Goal: Task Accomplishment & Management: Complete application form

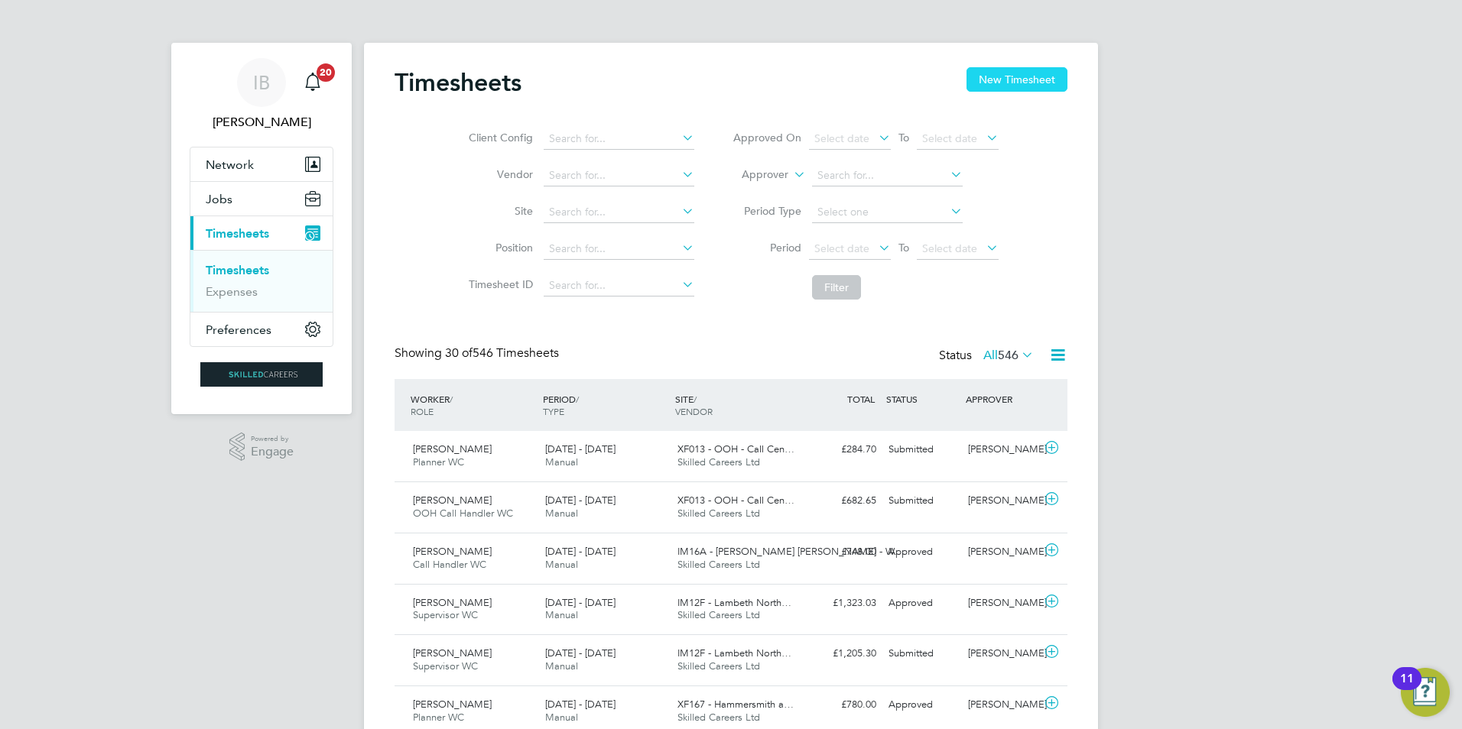
click at [1015, 73] on button "New Timesheet" at bounding box center [1016, 79] width 101 height 24
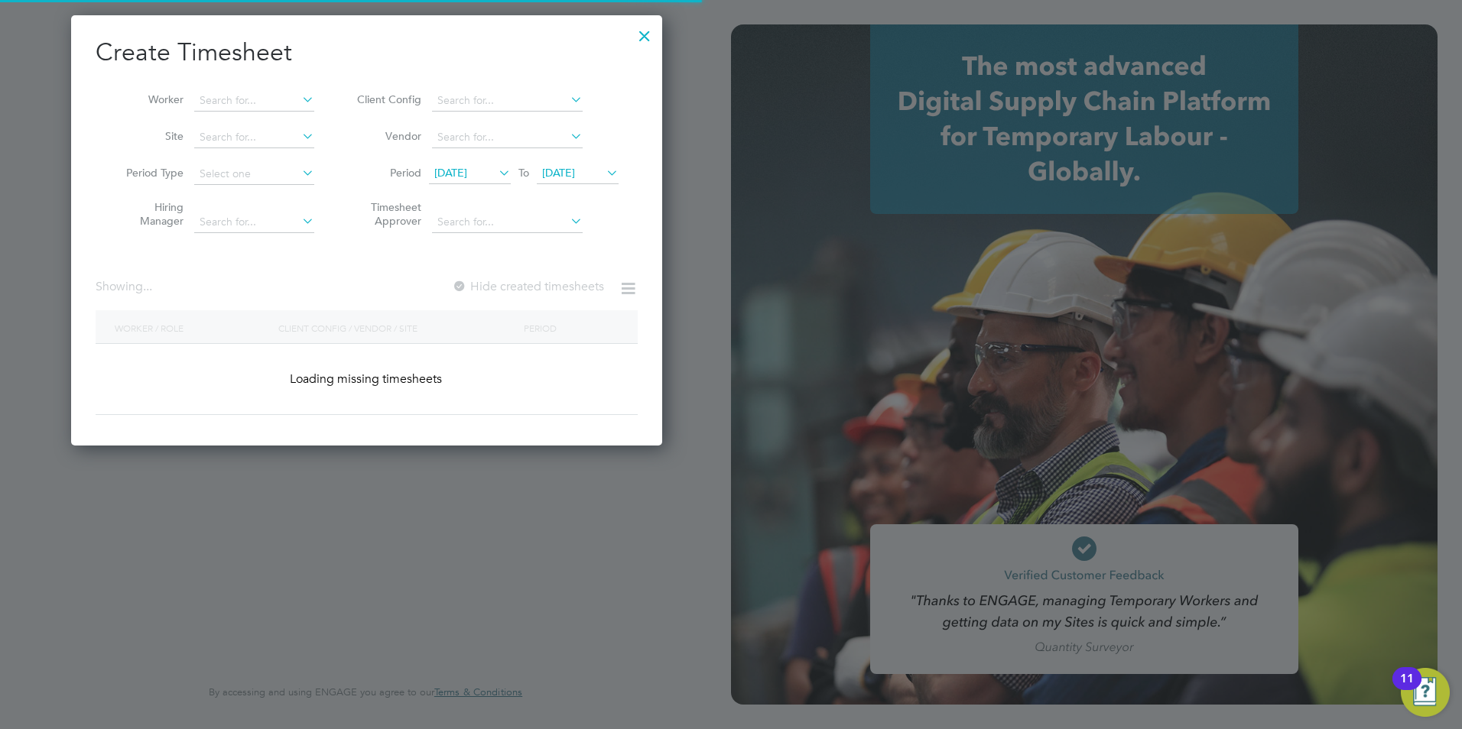
type input "[EMAIL_ADDRESS][DOMAIN_NAME]"
click at [646, 36] on div at bounding box center [645, 32] width 28 height 28
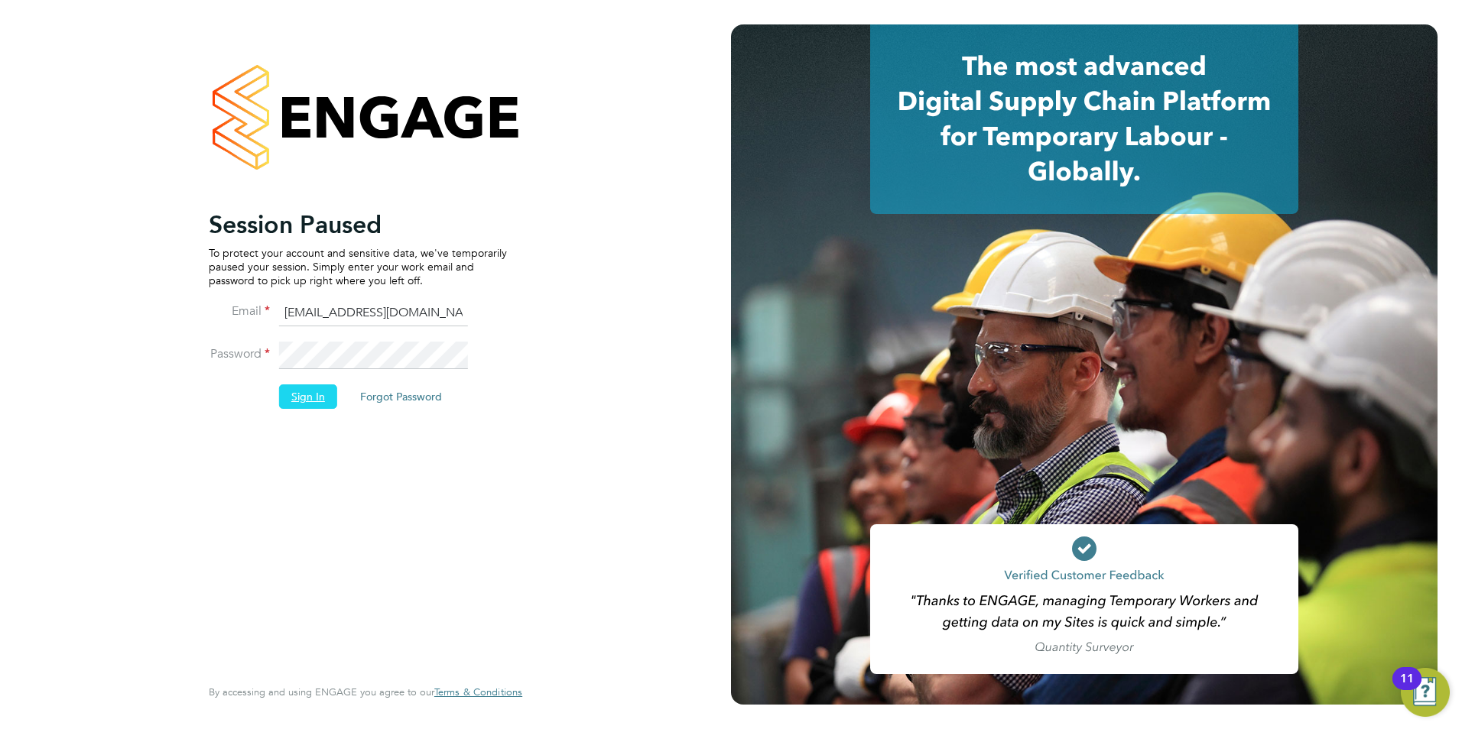
click at [290, 389] on button "Sign In" at bounding box center [308, 397] width 58 height 24
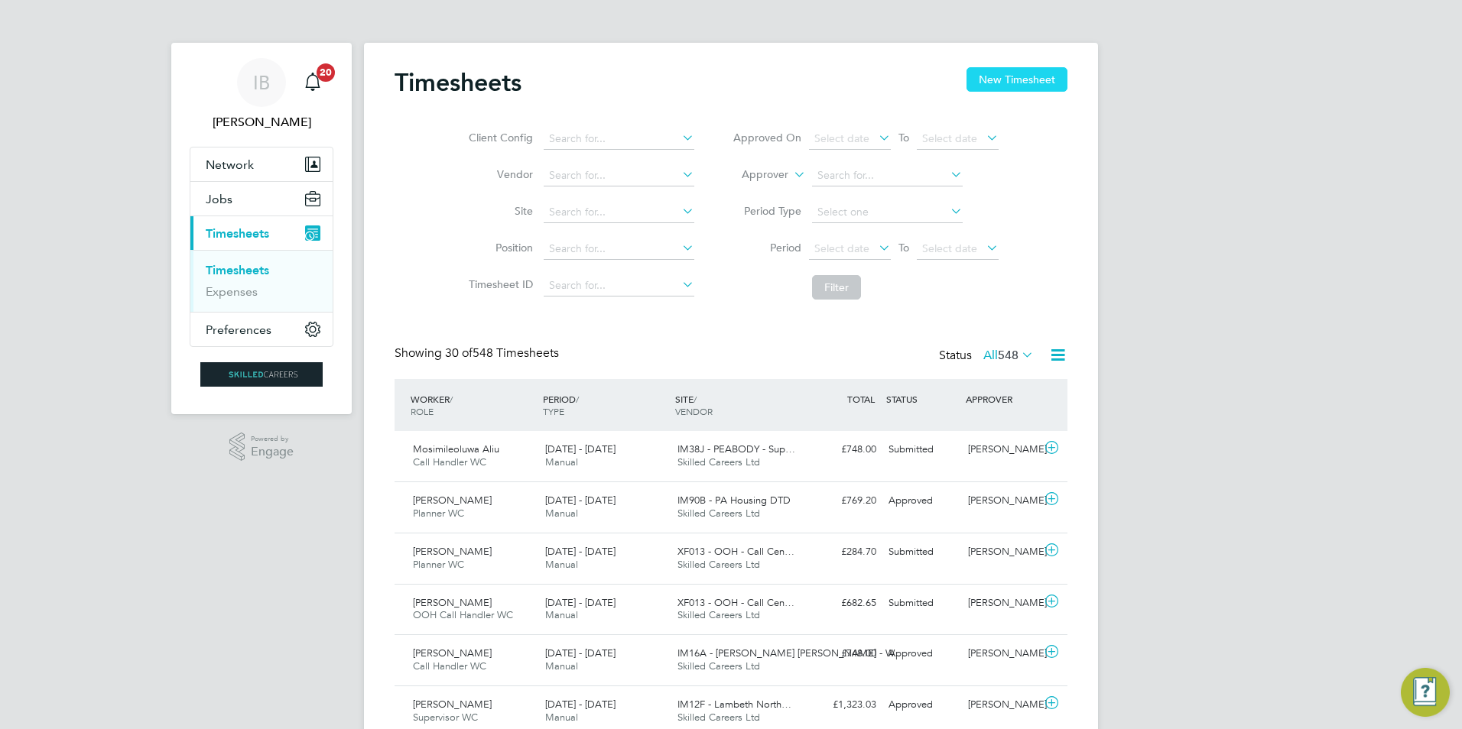
click at [1056, 76] on button "New Timesheet" at bounding box center [1016, 79] width 101 height 24
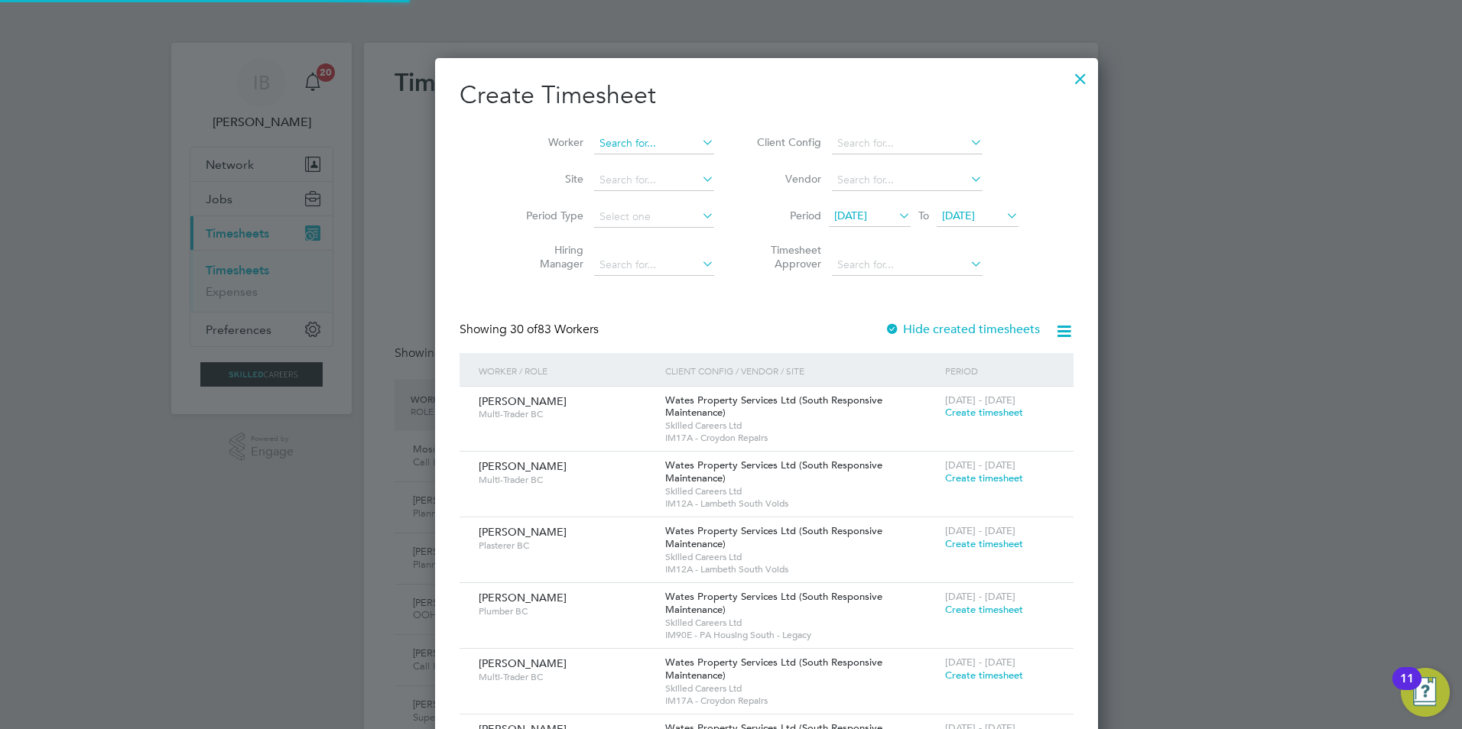
click at [594, 142] on input at bounding box center [654, 143] width 120 height 21
click at [608, 165] on li "Hamda Mohamed" at bounding box center [625, 164] width 136 height 21
type input "Hamda Mohamed"
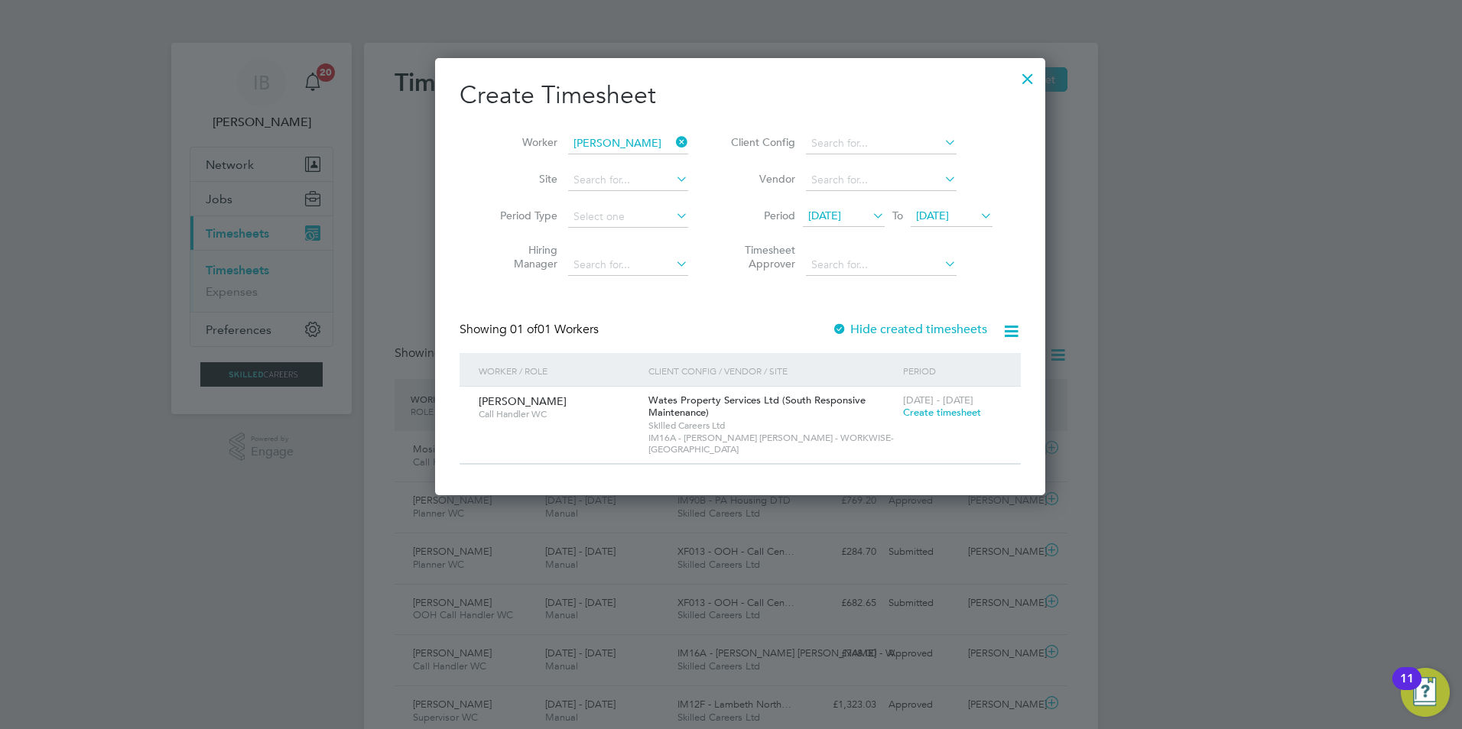
click at [832, 323] on div at bounding box center [839, 330] width 15 height 15
click at [922, 409] on span "Create timesheet" at bounding box center [942, 412] width 78 height 13
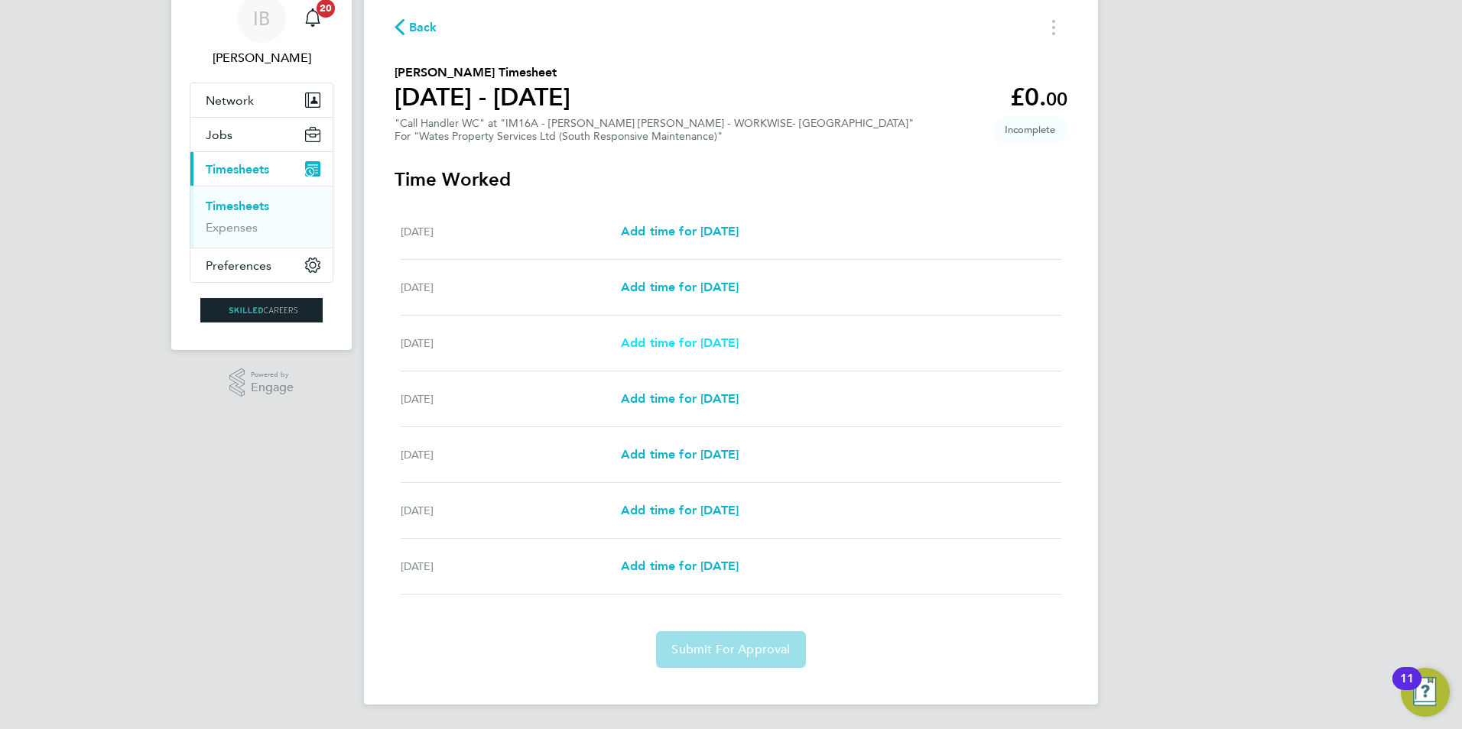
click at [697, 342] on span "Add time for Mon 18 Aug" at bounding box center [680, 343] width 118 height 15
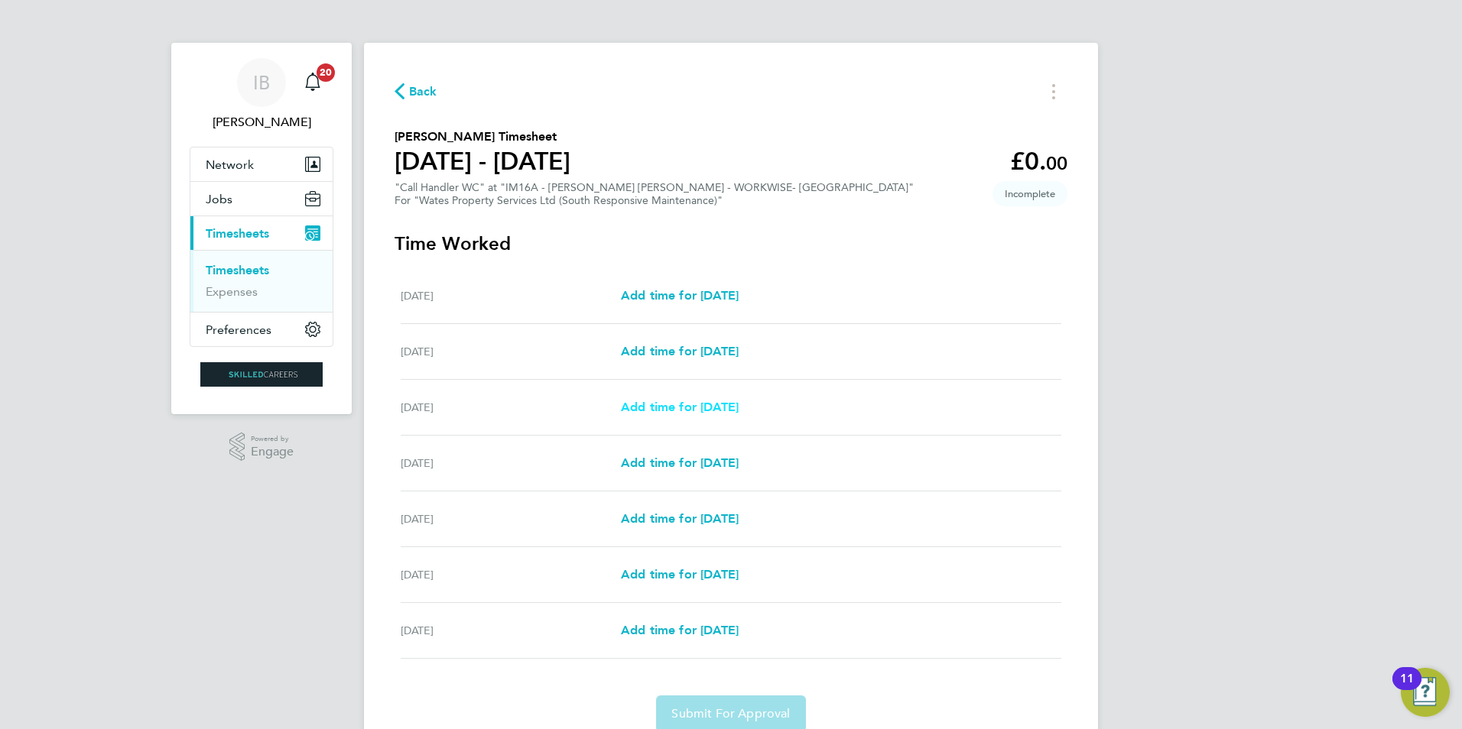
select select "30"
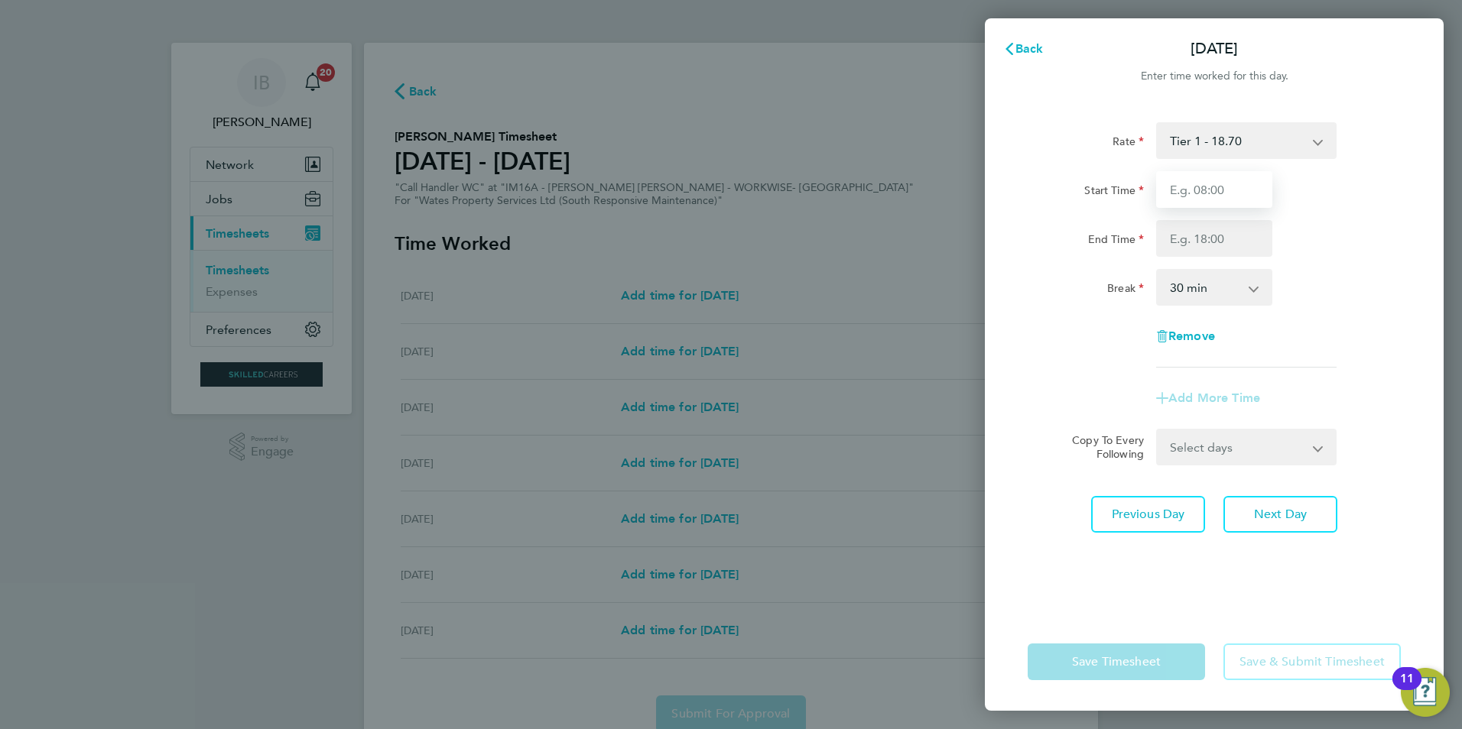
click at [1233, 187] on input "Start Time" at bounding box center [1214, 189] width 116 height 37
type input "08:00"
type input "17:00"
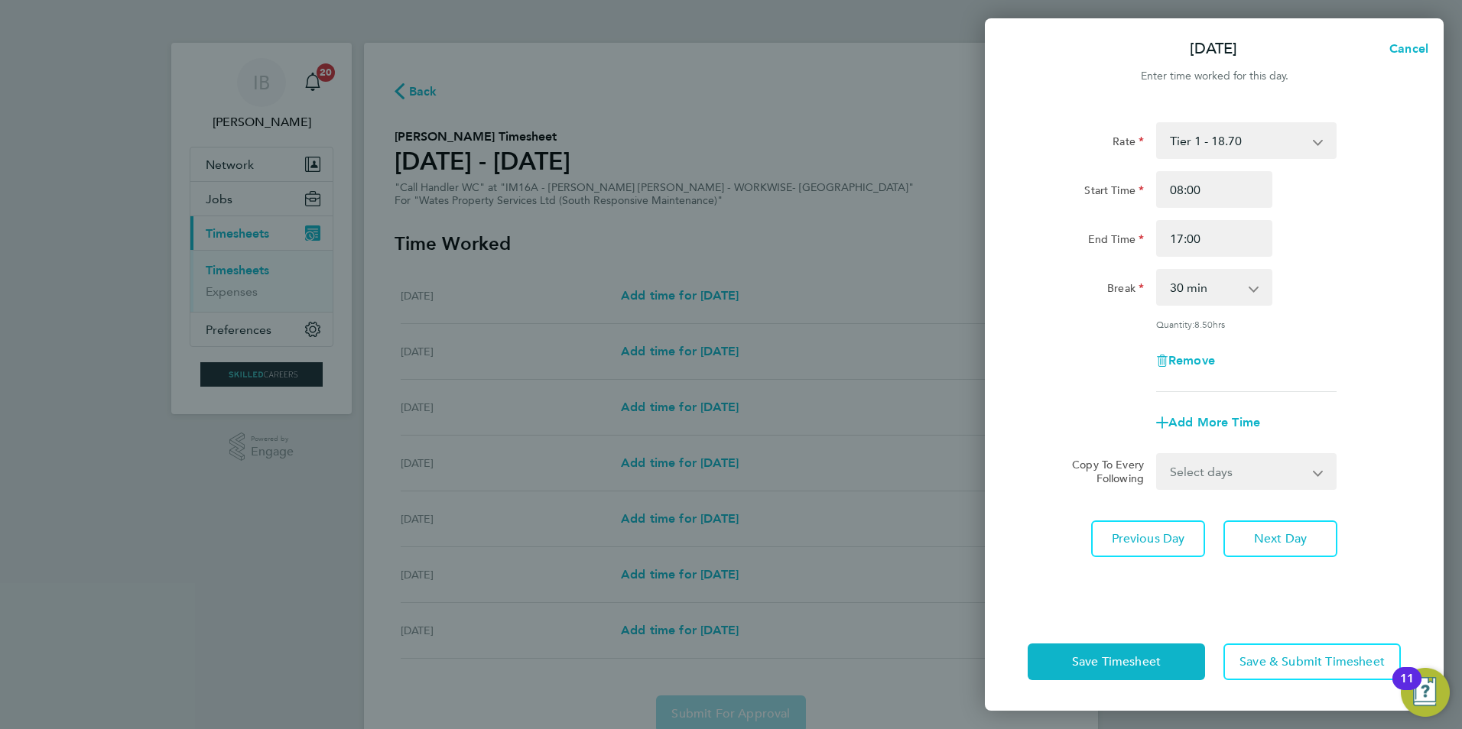
click at [1196, 290] on select "0 min 15 min 30 min 45 min 60 min 75 min 90 min" at bounding box center [1204, 288] width 95 height 34
select select "60"
click at [1157, 271] on select "0 min 15 min 30 min 45 min 60 min 75 min 90 min" at bounding box center [1204, 288] width 95 height 34
click at [1241, 486] on select "Select days Day Tuesday Wednesday Thursday Friday" at bounding box center [1237, 472] width 161 height 34
select select "DAY"
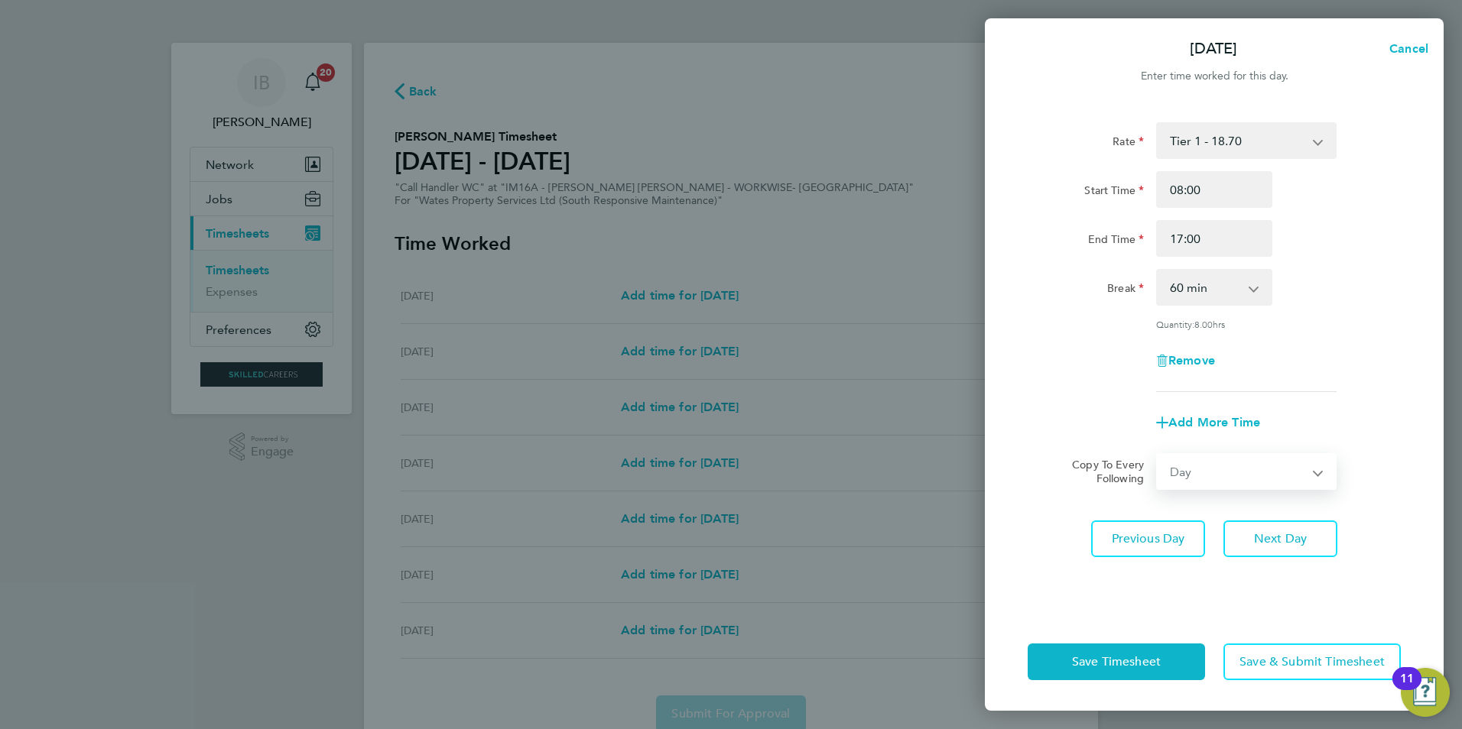
click at [1157, 455] on select "Select days Day Tuesday Wednesday Thursday Friday" at bounding box center [1237, 472] width 161 height 34
select select "2025-08-22"
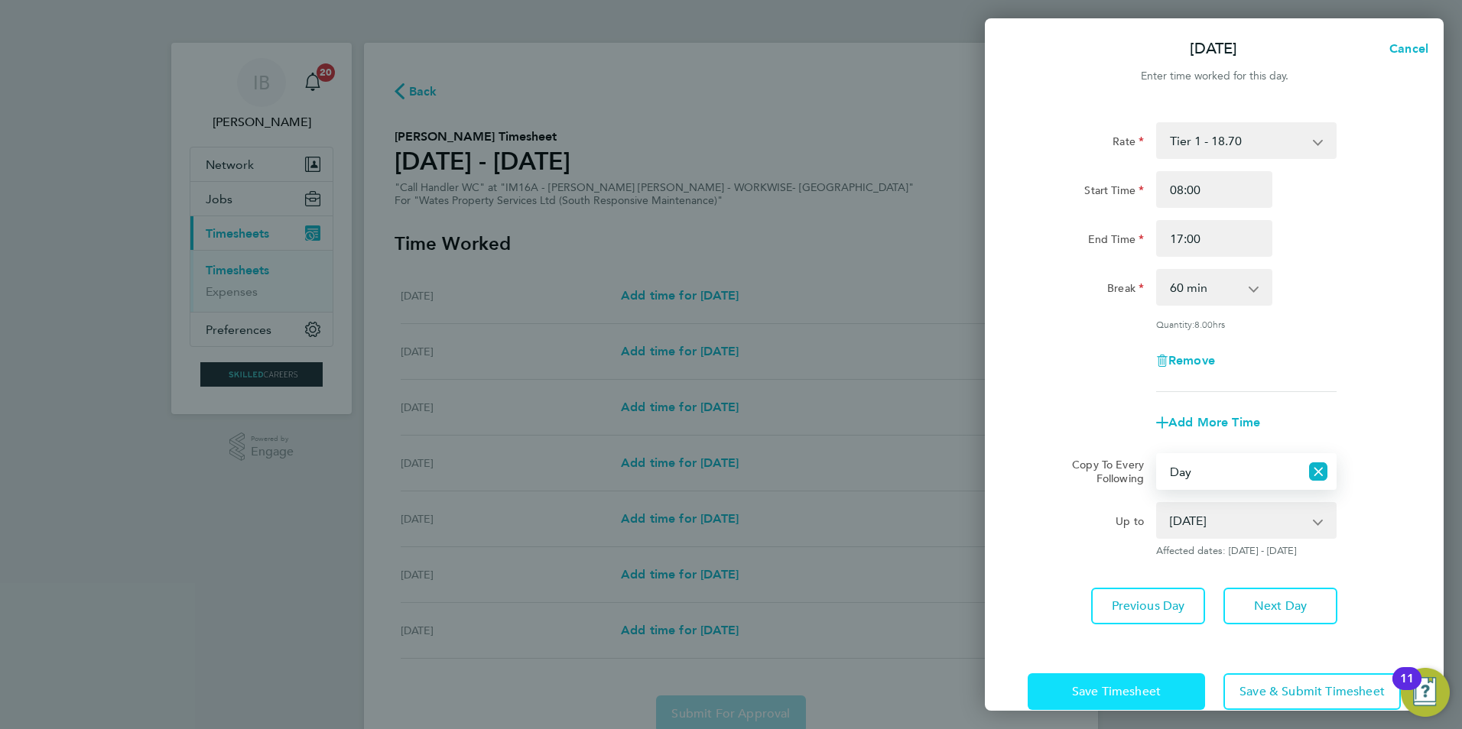
click at [1158, 690] on span "Save Timesheet" at bounding box center [1116, 691] width 89 height 15
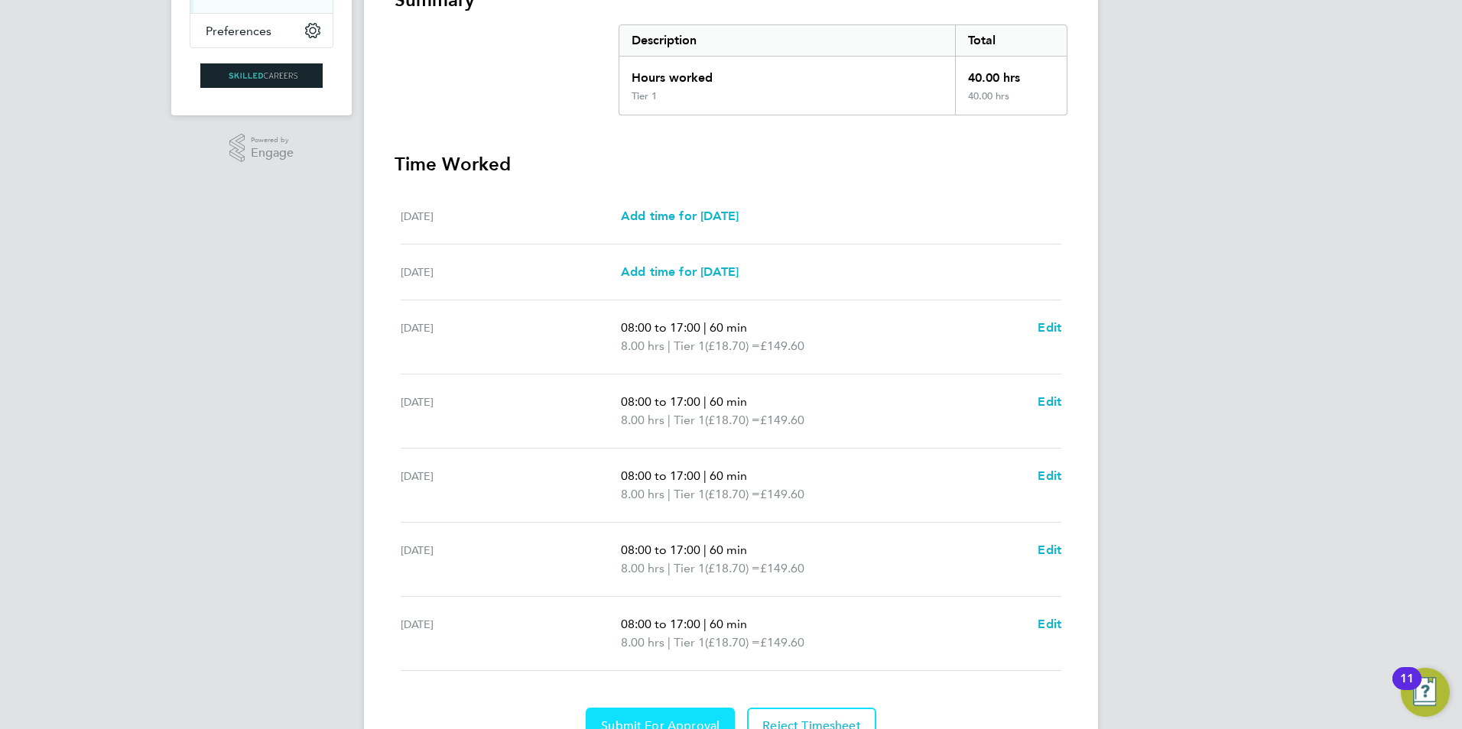
click at [661, 714] on button "Submit For Approval" at bounding box center [660, 726] width 149 height 37
